Goal: Navigation & Orientation: Go to known website

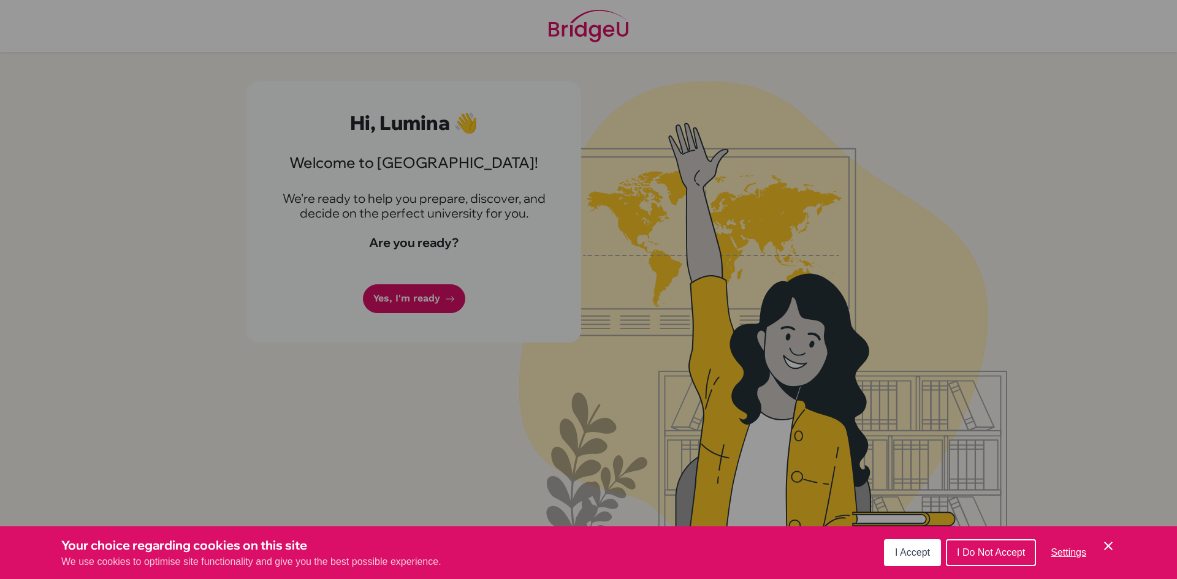
click at [896, 551] on span "I Accept" at bounding box center [912, 553] width 35 height 10
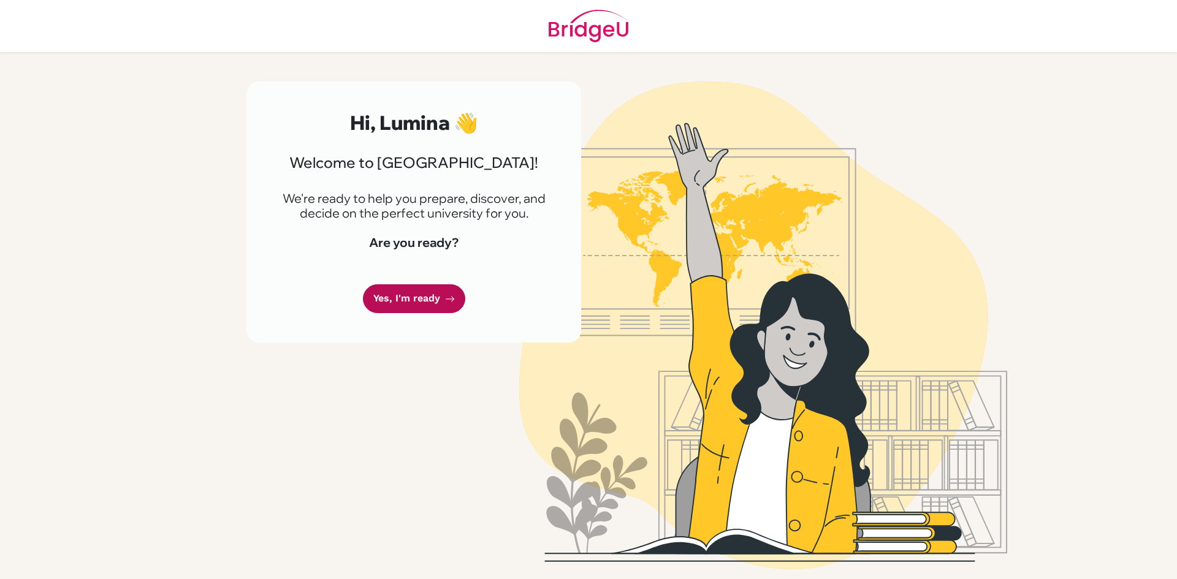
click at [443, 301] on link "Yes, I'm ready" at bounding box center [414, 298] width 102 height 29
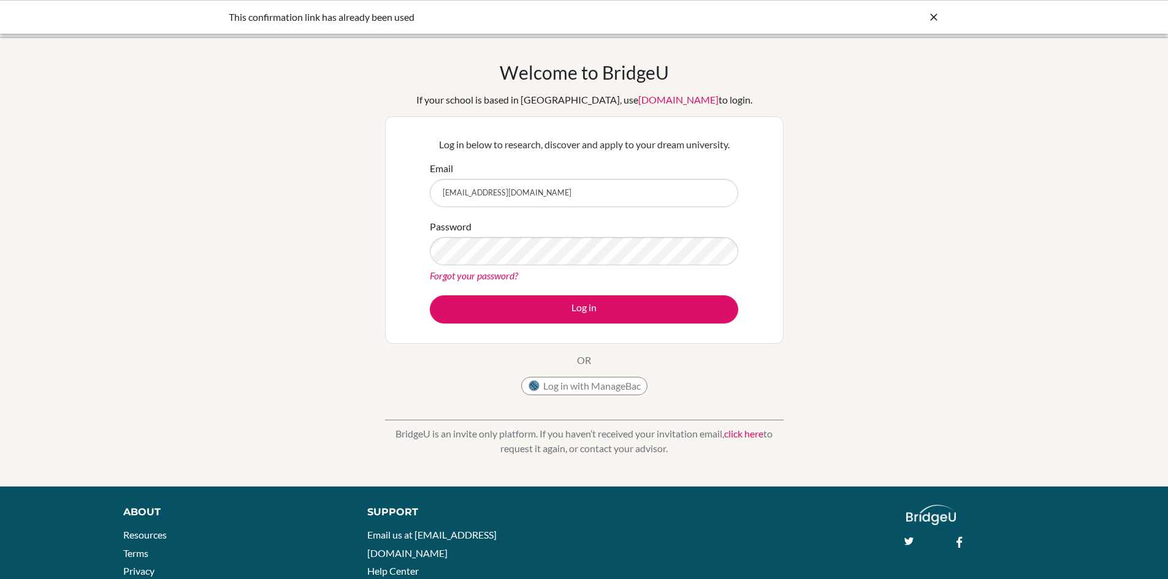
type input "[EMAIL_ADDRESS][DOMAIN_NAME]"
click at [430, 296] on button "Log in" at bounding box center [584, 310] width 308 height 28
